Goal: Task Accomplishment & Management: Use online tool/utility

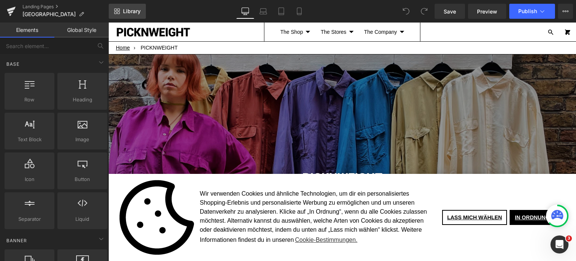
click at [125, 12] on span "Library" at bounding box center [132, 11] width 18 height 7
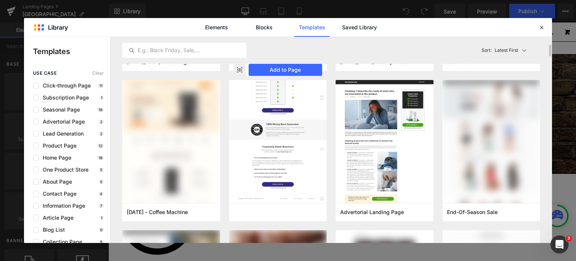
scroll to position [135, 0]
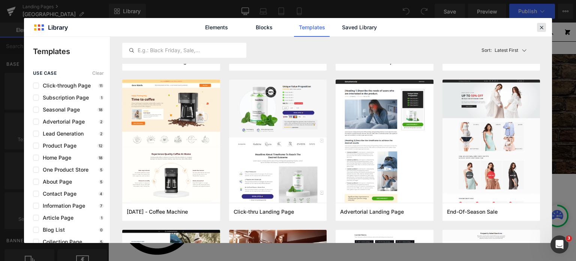
click at [543, 29] on icon at bounding box center [541, 27] width 7 height 7
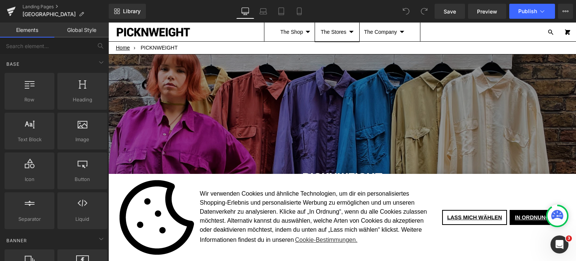
click at [344, 32] on summary "The Stores" at bounding box center [337, 32] width 43 height 19
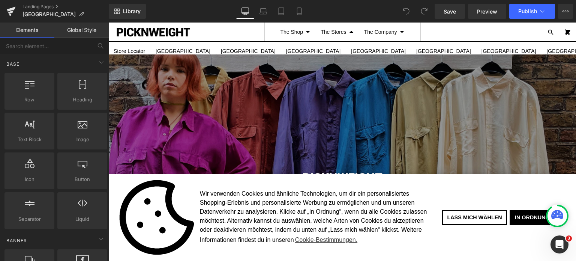
click at [541, 47] on link "[GEOGRAPHIC_DATA]" at bounding box center [573, 51] width 65 height 19
click at [528, 219] on link "IN ORDNUNG" at bounding box center [532, 217] width 45 height 15
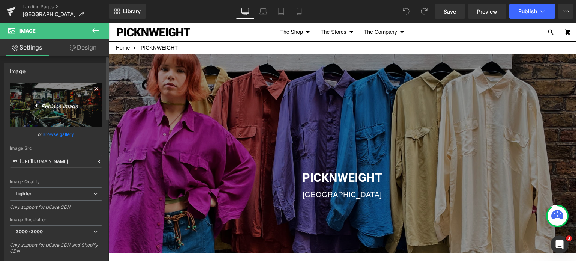
click at [45, 104] on icon "Replace Image" at bounding box center [56, 104] width 60 height 9
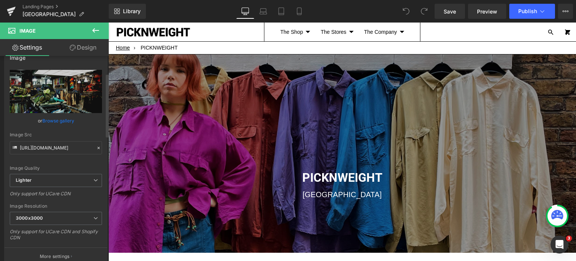
scroll to position [0, 0]
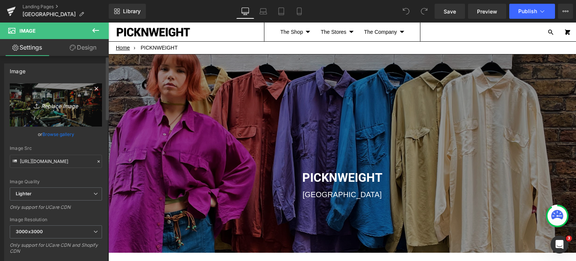
click at [48, 104] on icon "Replace Image" at bounding box center [56, 104] width 60 height 9
type input "C:\fakepath\IMG_1325.jpg"
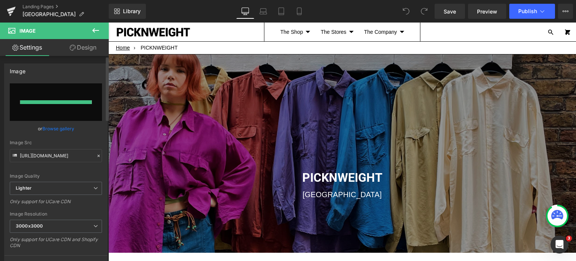
type input "[URL][DOMAIN_NAME]"
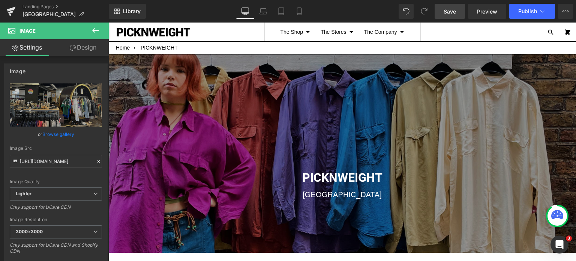
click at [447, 12] on span "Save" at bounding box center [450, 12] width 12 height 8
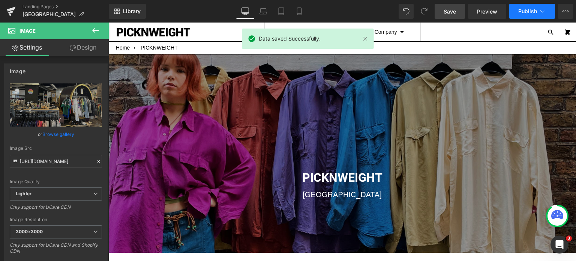
click at [528, 10] on span "Publish" at bounding box center [528, 11] width 19 height 6
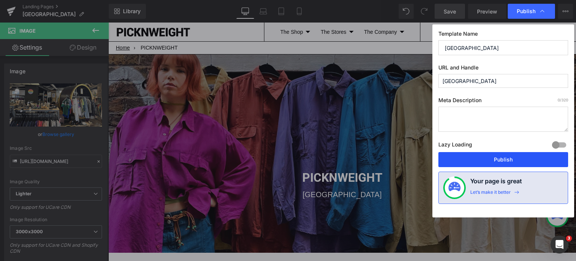
click at [512, 160] on button "Publish" at bounding box center [504, 159] width 130 height 15
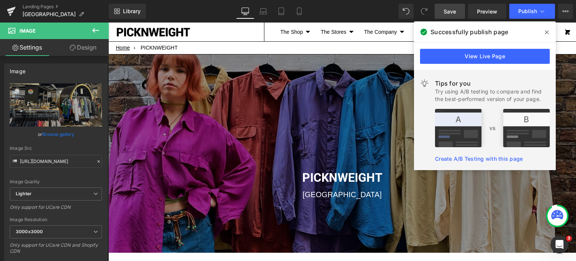
click at [551, 32] on span at bounding box center [547, 32] width 12 height 12
